Goal: Transaction & Acquisition: Purchase product/service

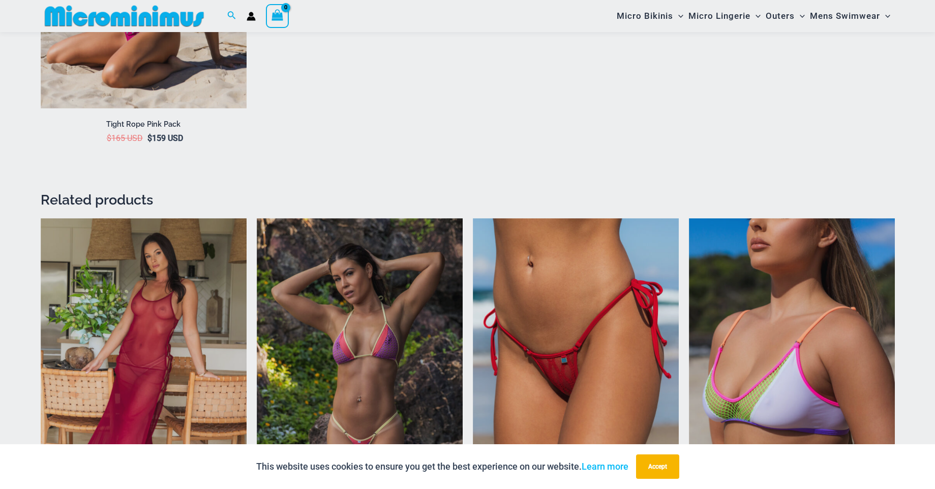
scroll to position [1760, 0]
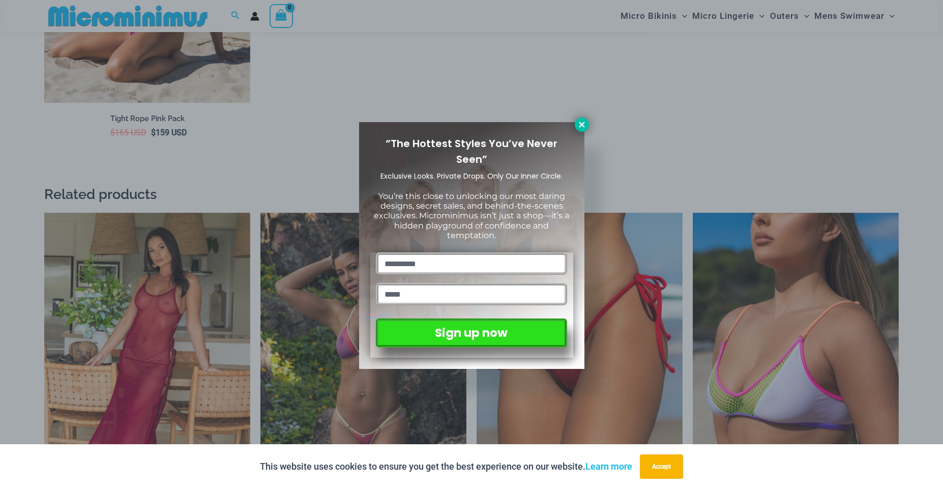
click at [578, 123] on icon at bounding box center [581, 124] width 9 height 9
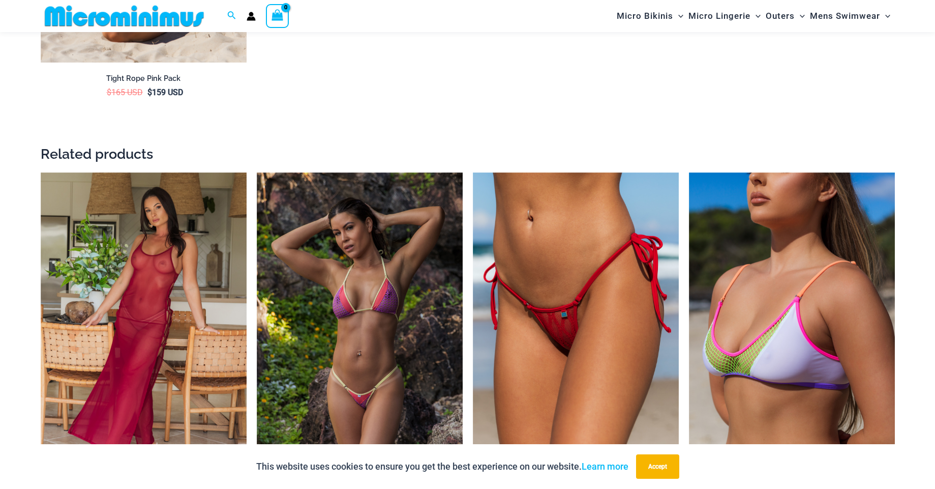
scroll to position [1821, 0]
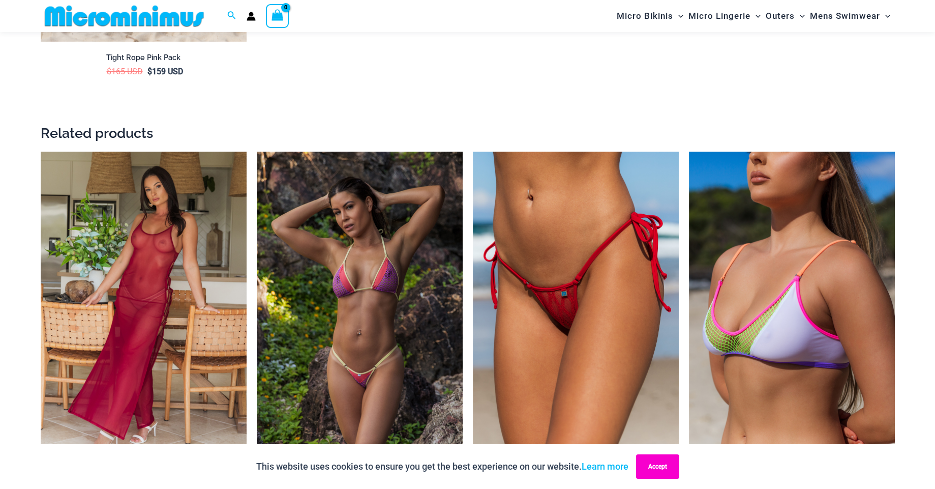
click at [677, 467] on button "Accept" at bounding box center [657, 466] width 43 height 24
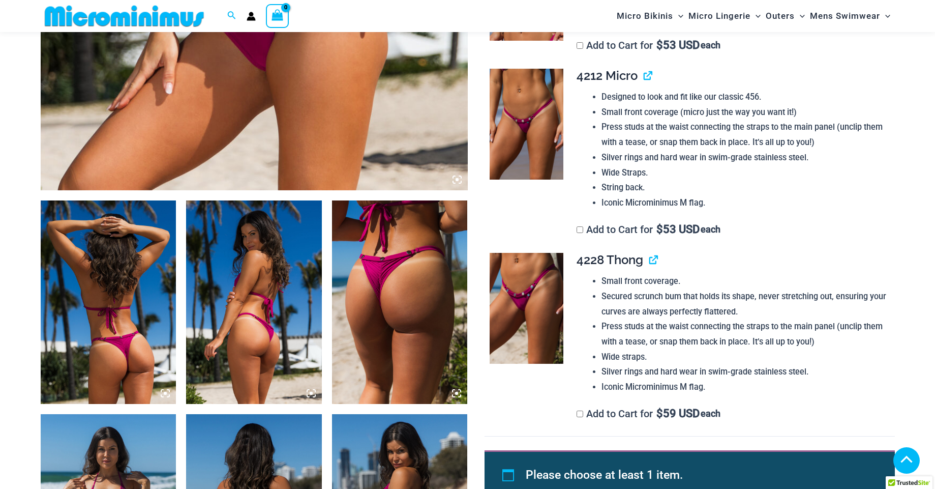
scroll to position [540, 0]
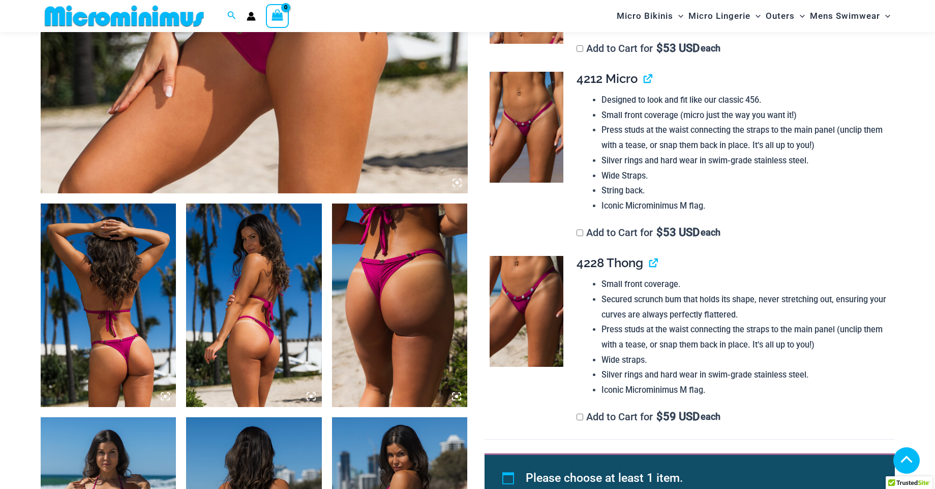
click at [505, 148] on img at bounding box center [527, 127] width 74 height 111
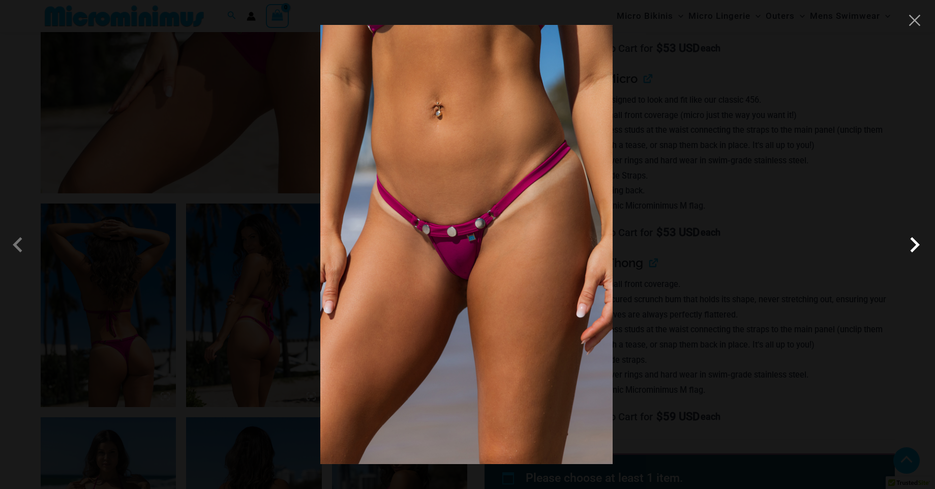
click at [908, 247] on span at bounding box center [915, 244] width 31 height 31
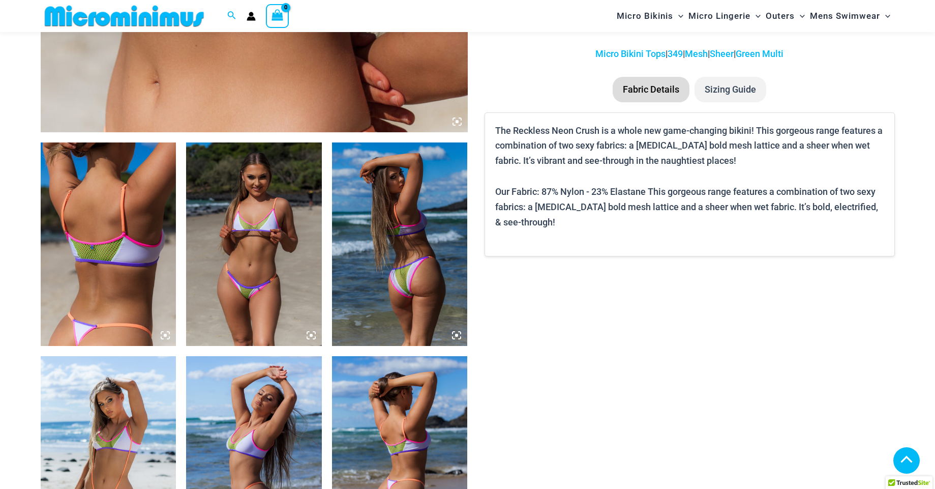
scroll to position [602, 0]
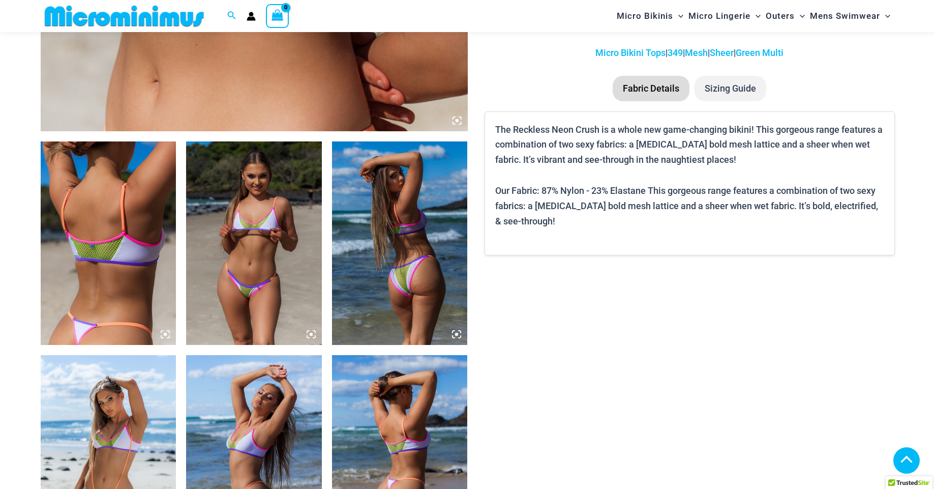
click at [262, 187] on img at bounding box center [254, 242] width 136 height 203
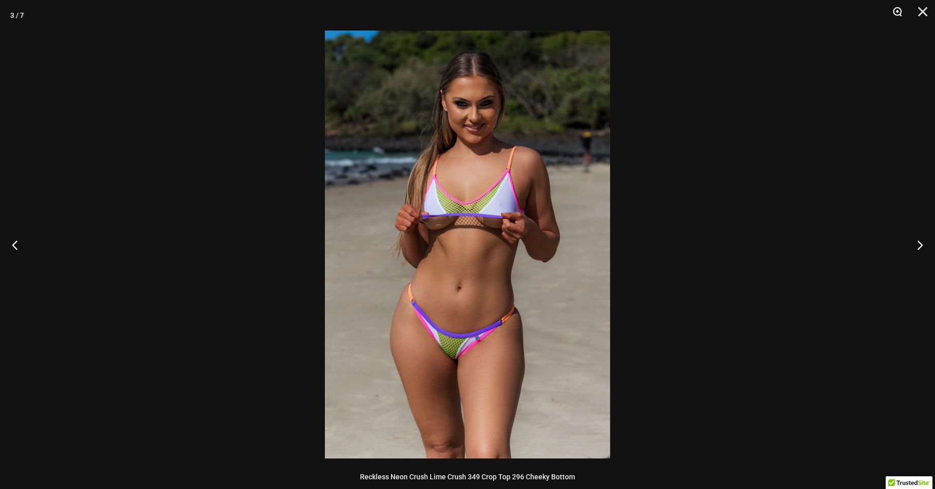
click at [893, 11] on button "Zoom" at bounding box center [893, 15] width 25 height 31
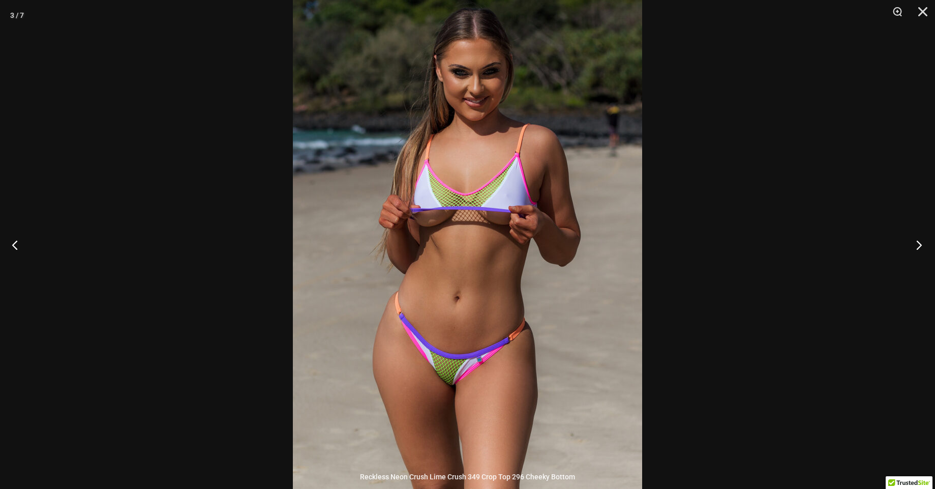
click at [916, 248] on button "Next" at bounding box center [916, 244] width 38 height 51
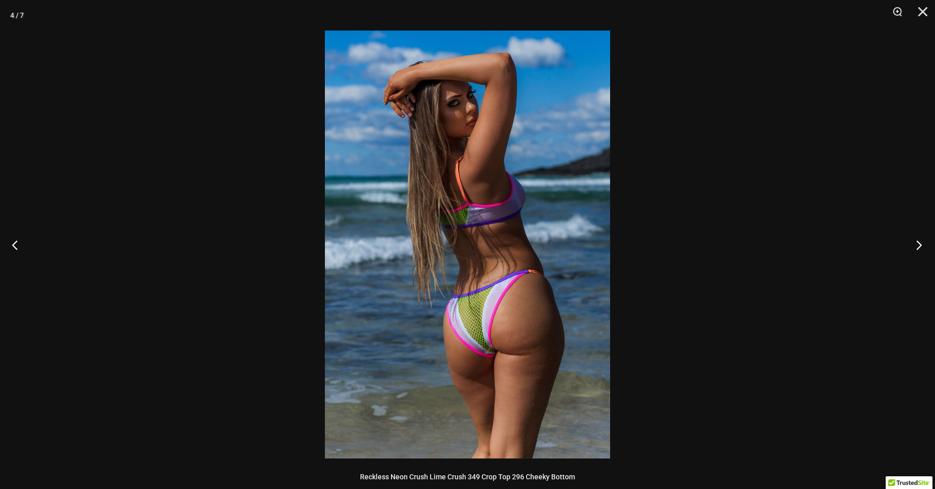
click at [916, 248] on button "Next" at bounding box center [916, 244] width 38 height 51
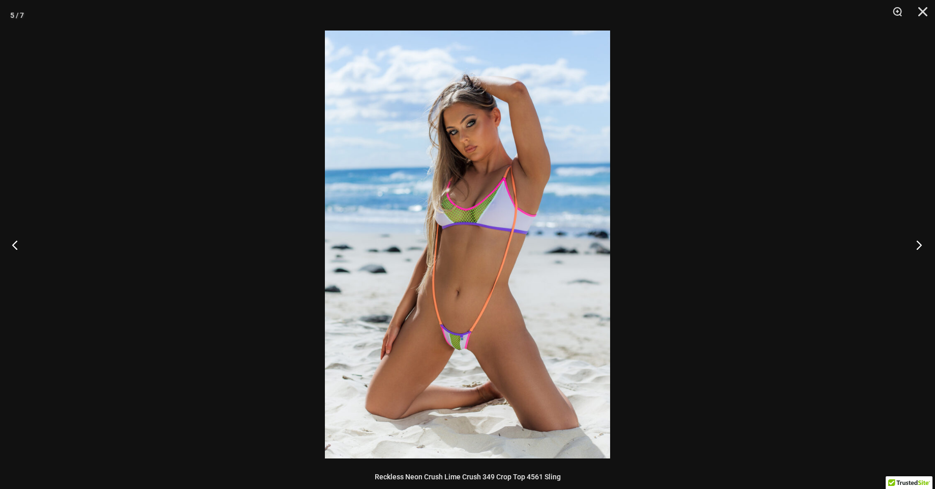
click at [916, 248] on button "Next" at bounding box center [916, 244] width 38 height 51
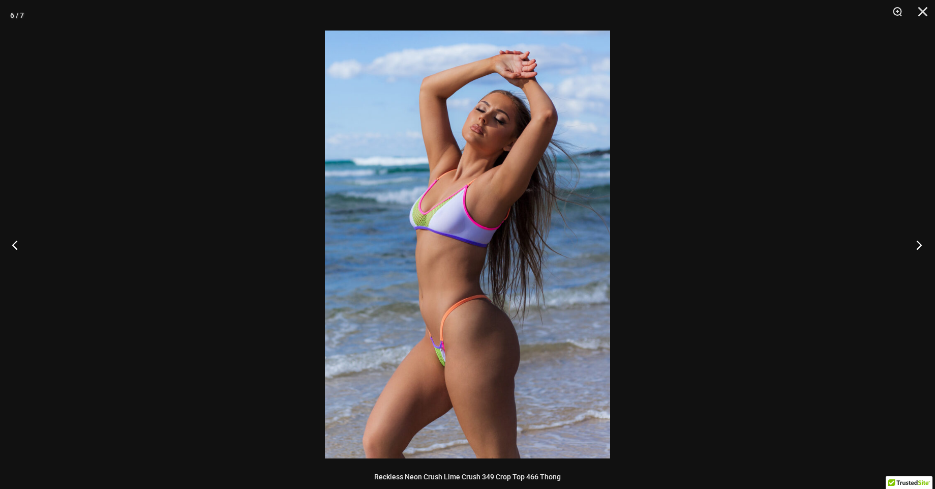
click at [916, 248] on button "Next" at bounding box center [916, 244] width 38 height 51
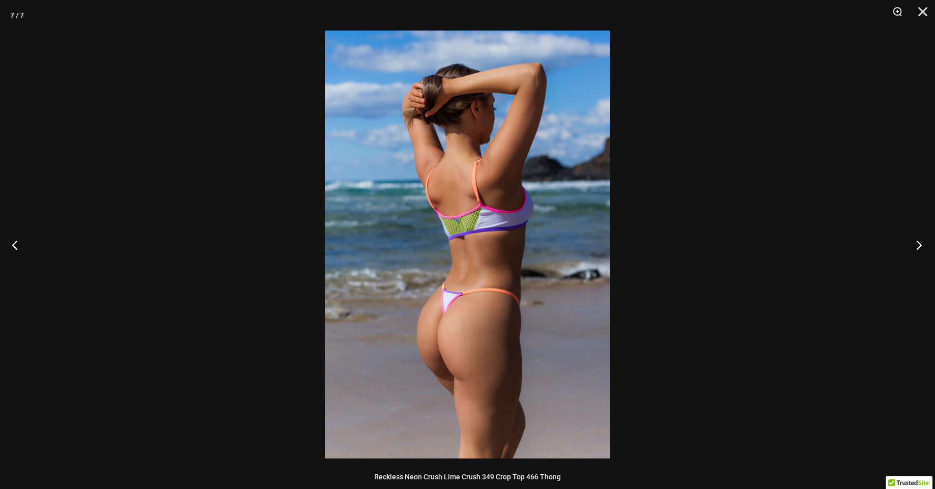
click at [916, 248] on button "Next" at bounding box center [916, 244] width 38 height 51
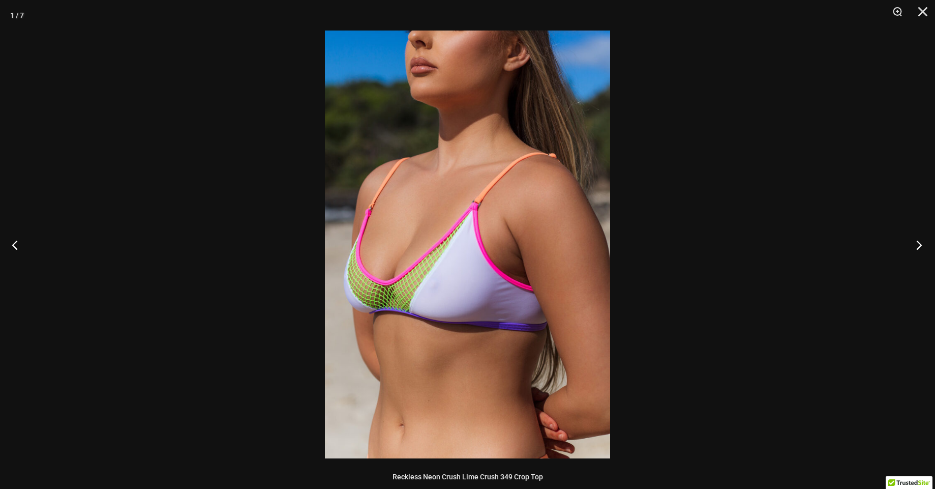
click at [916, 248] on button "Next" at bounding box center [916, 244] width 38 height 51
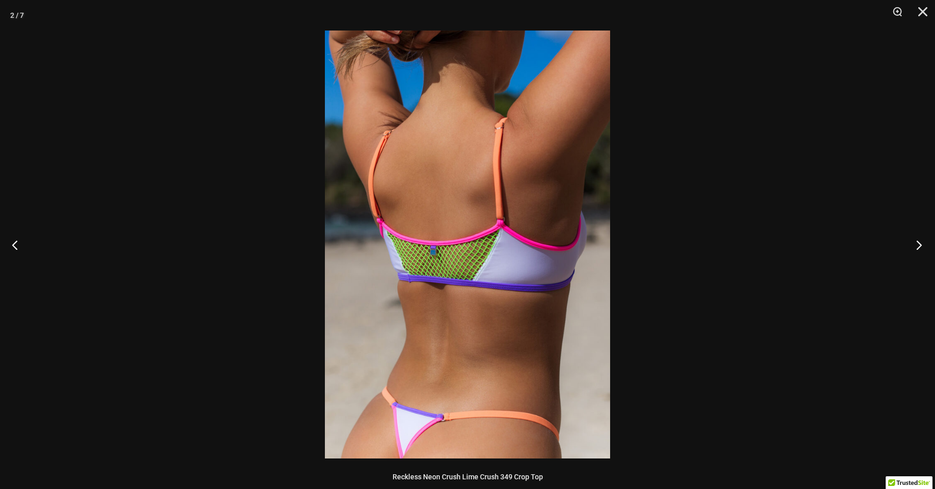
click at [916, 248] on button "Next" at bounding box center [916, 244] width 38 height 51
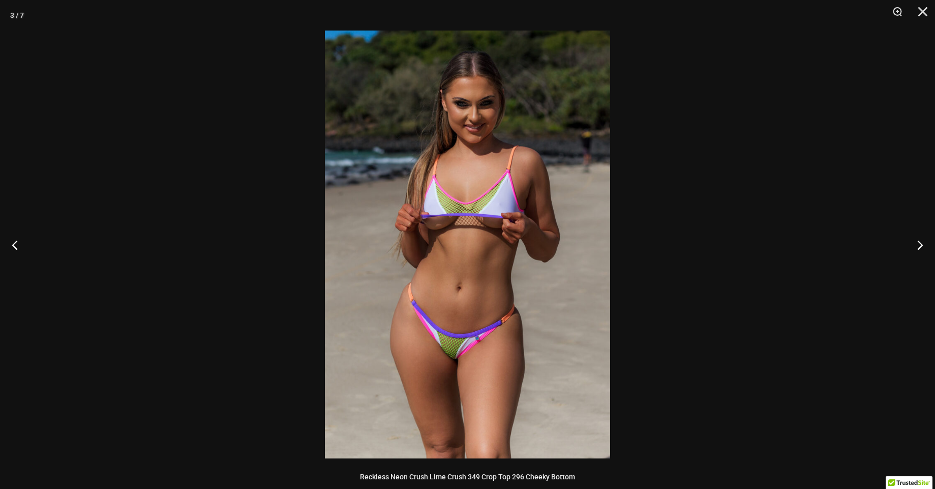
click at [775, 203] on div at bounding box center [467, 244] width 935 height 489
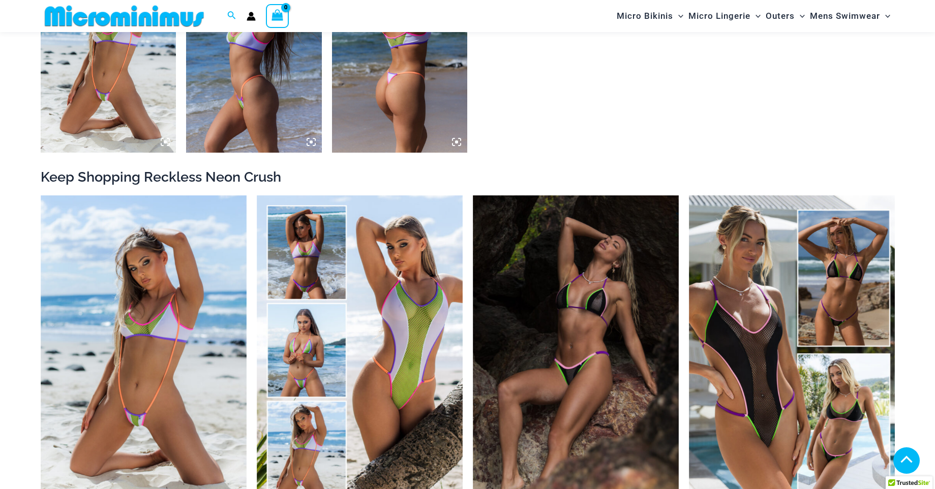
scroll to position [1029, 0]
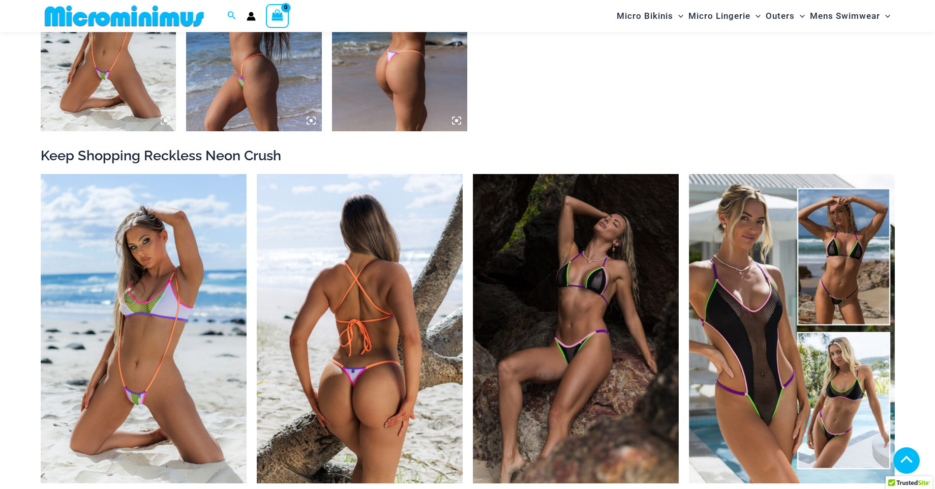
click at [422, 224] on img at bounding box center [360, 328] width 206 height 309
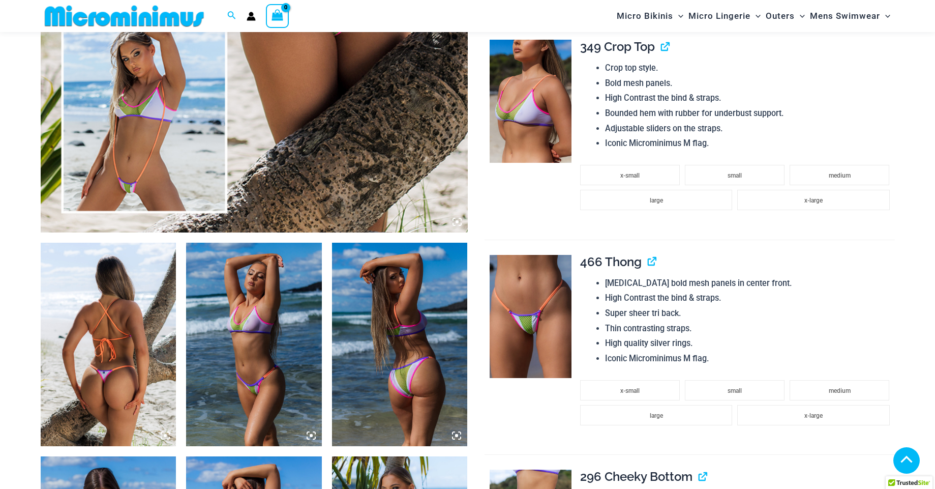
scroll to position [540, 0]
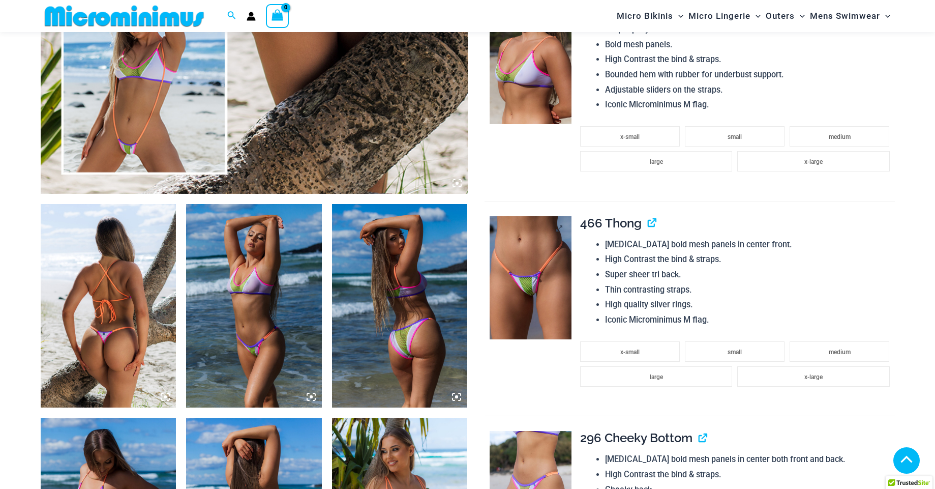
click at [525, 258] on img at bounding box center [531, 277] width 82 height 123
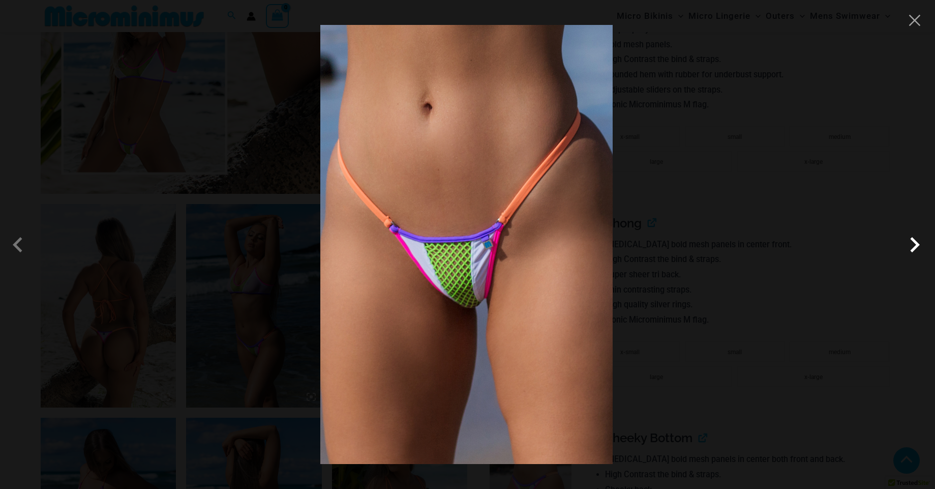
click at [914, 248] on span at bounding box center [915, 244] width 31 height 31
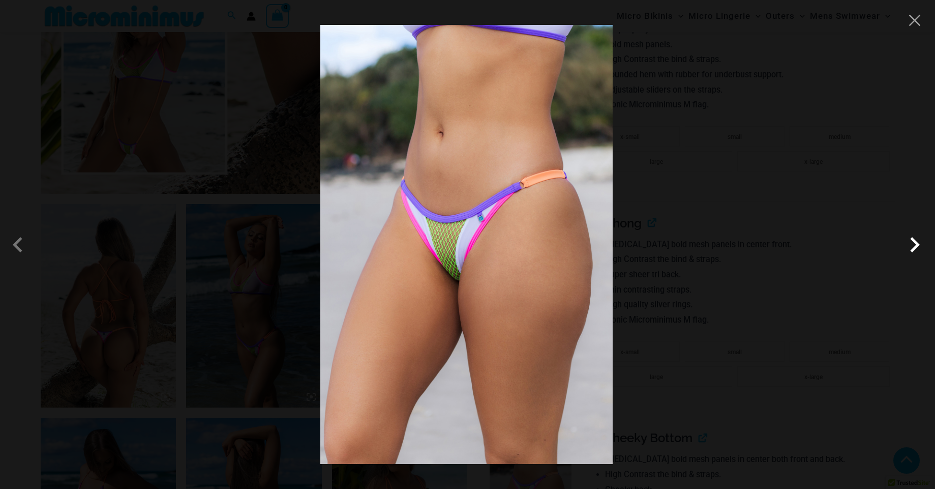
click at [914, 248] on span at bounding box center [915, 244] width 31 height 31
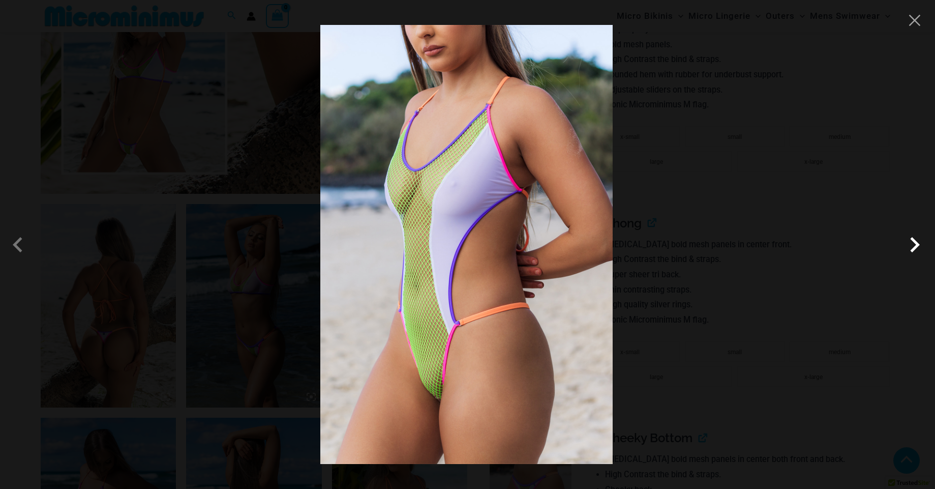
click at [914, 248] on span at bounding box center [915, 244] width 31 height 31
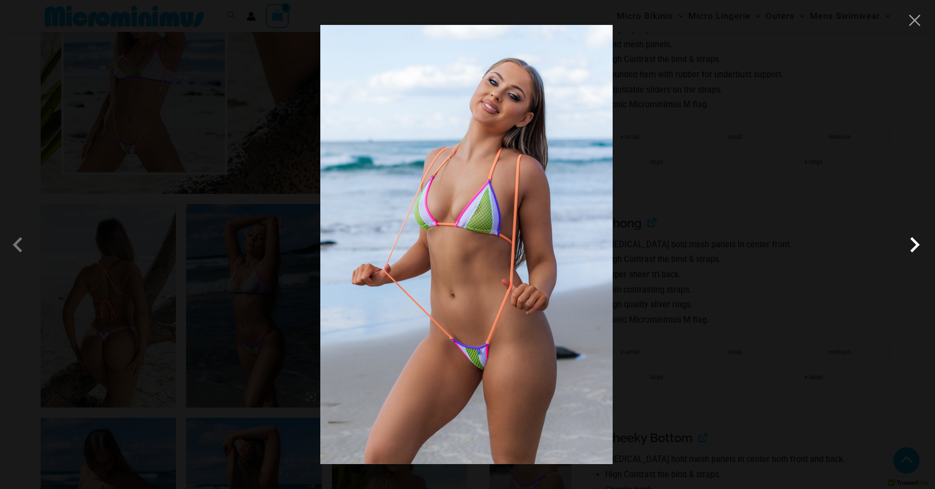
click at [914, 248] on span at bounding box center [915, 244] width 31 height 31
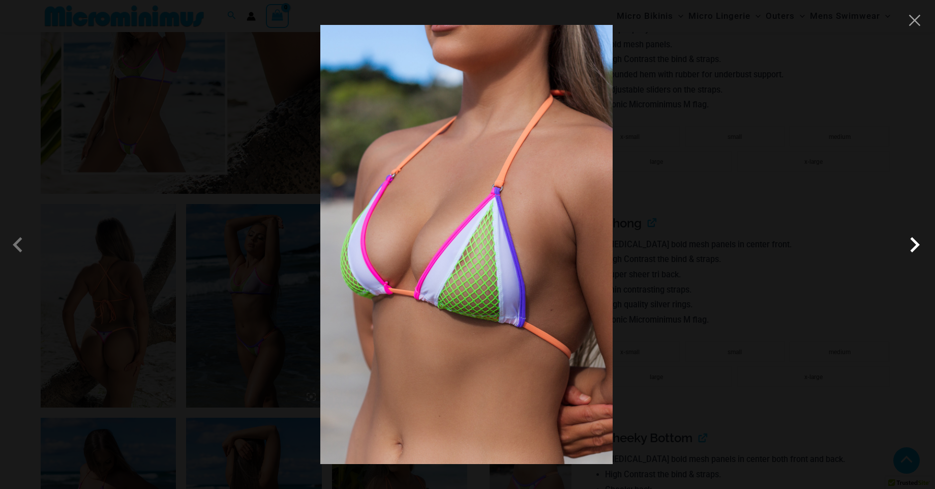
click at [914, 248] on span at bounding box center [915, 244] width 31 height 31
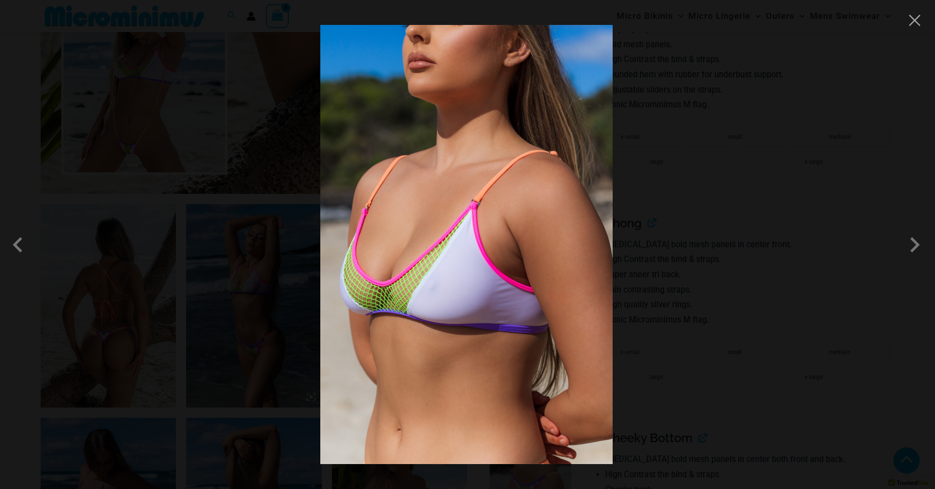
click at [815, 215] on div at bounding box center [467, 244] width 935 height 489
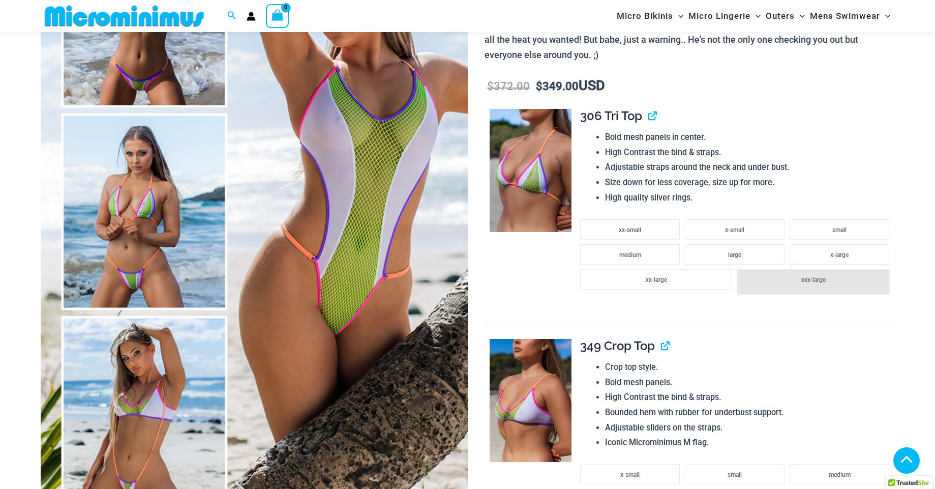
scroll to position [112, 0]
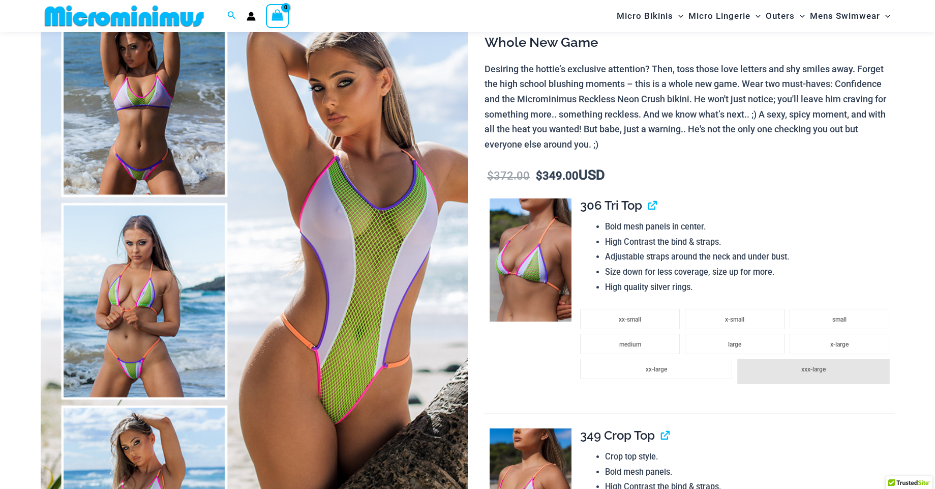
click at [165, 236] on img at bounding box center [254, 300] width 427 height 641
